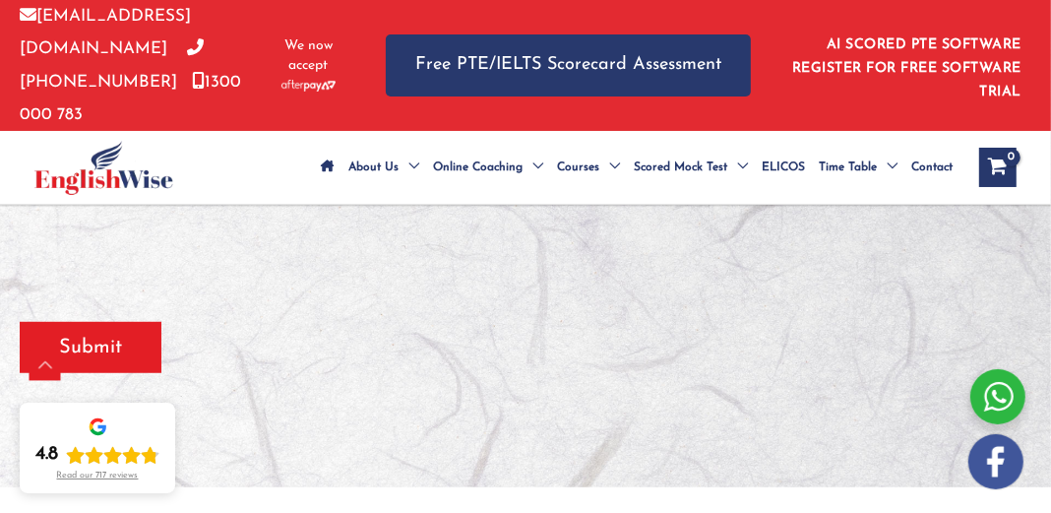
scroll to position [714, 0]
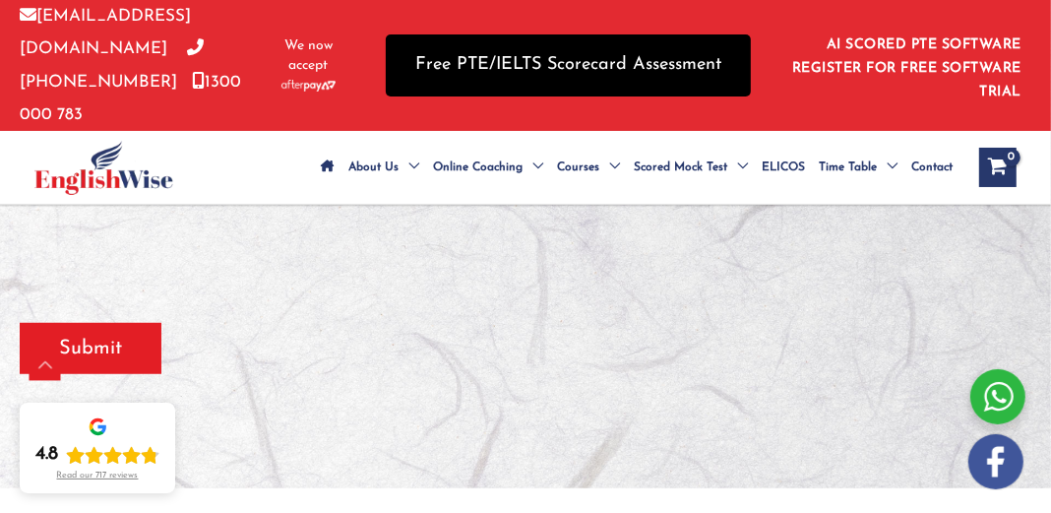
click at [519, 63] on link "Free PTE/IELTS Scorecard Assessment" at bounding box center [568, 65] width 365 height 62
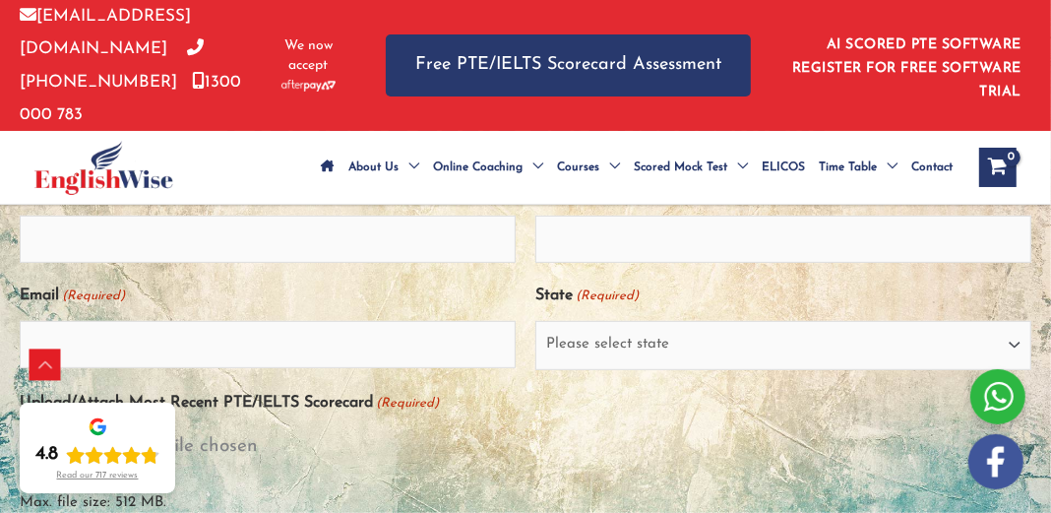
scroll to position [465, 0]
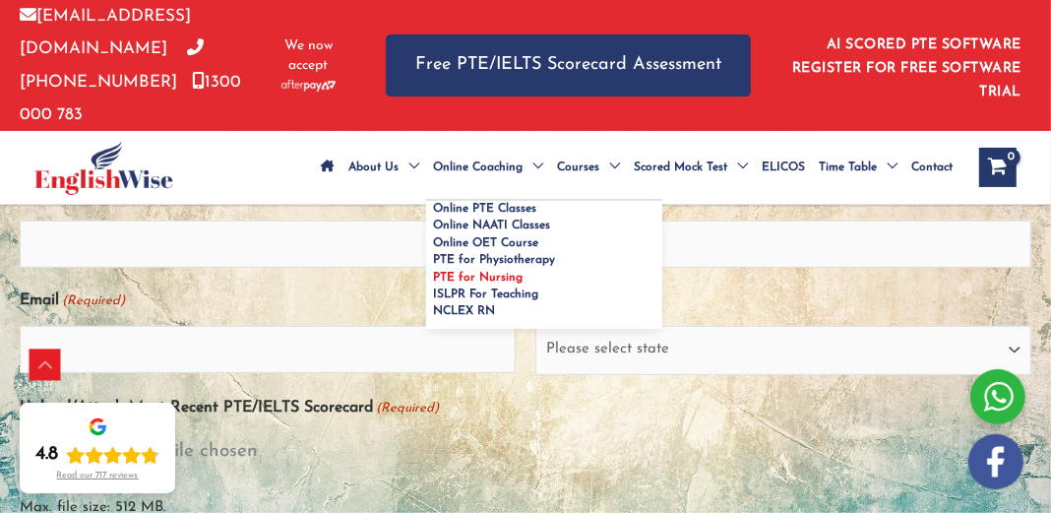
click at [500, 273] on span "PTE for Nursing" at bounding box center [478, 278] width 90 height 12
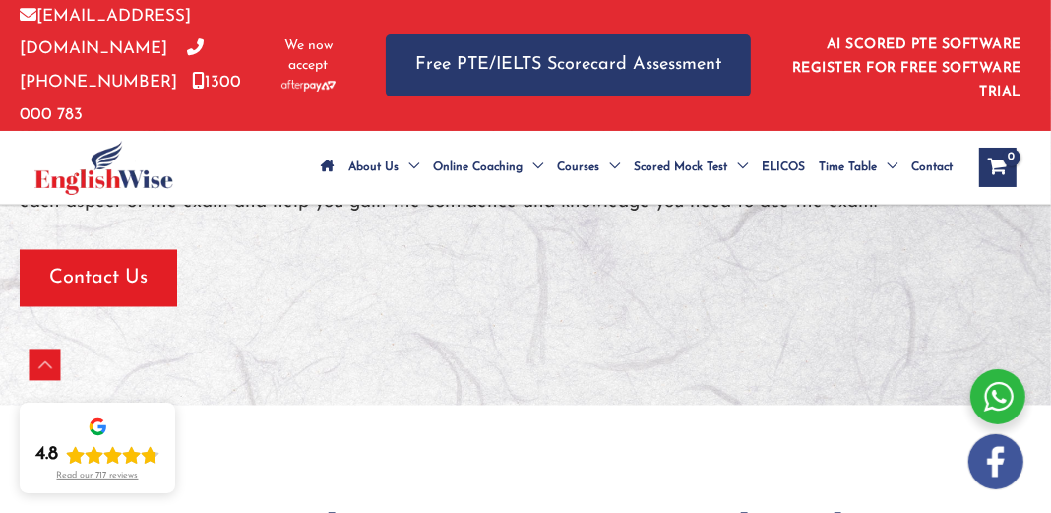
scroll to position [2156, 0]
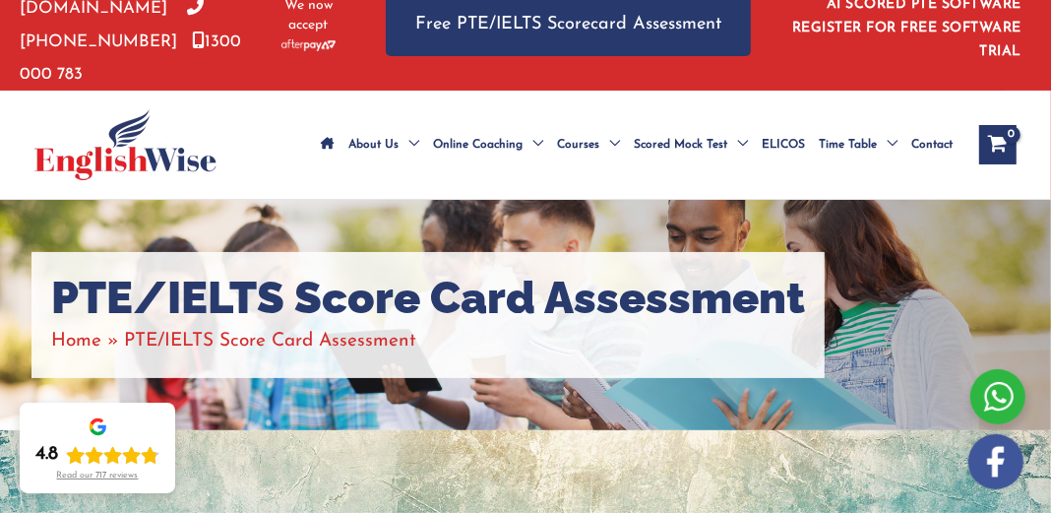
scroll to position [24, 0]
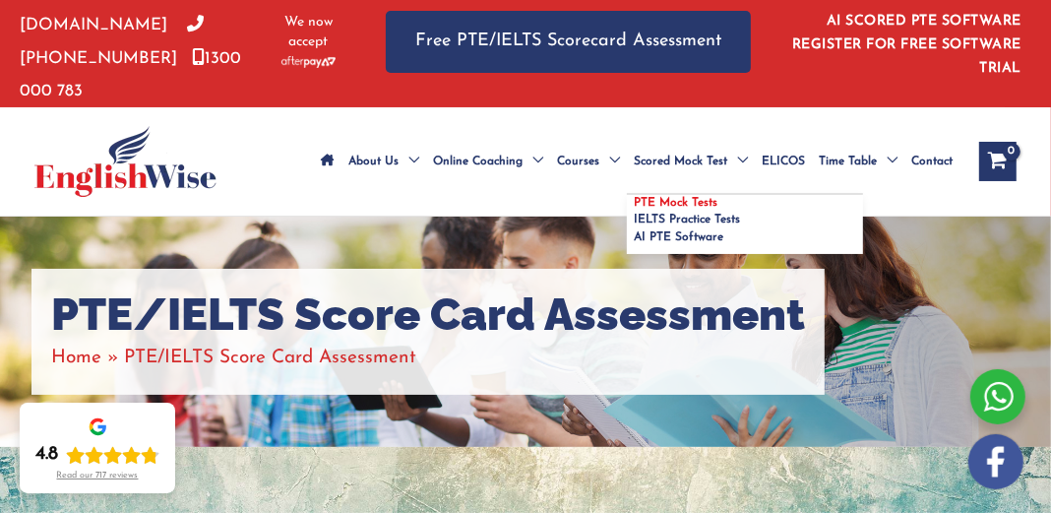
click at [689, 197] on span "PTE Mock Tests" at bounding box center [676, 203] width 84 height 12
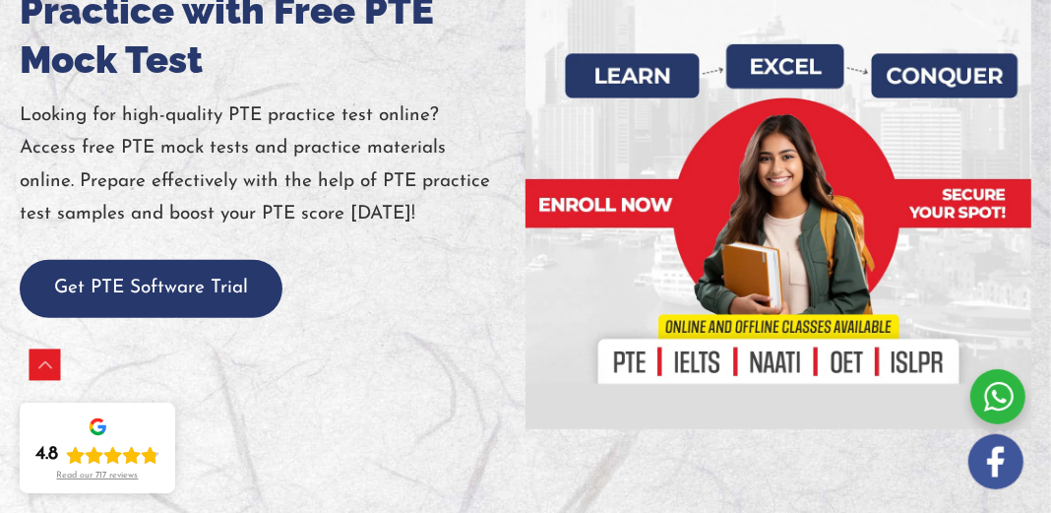
scroll to position [386, 0]
